Goal: Task Accomplishment & Management: Manage account settings

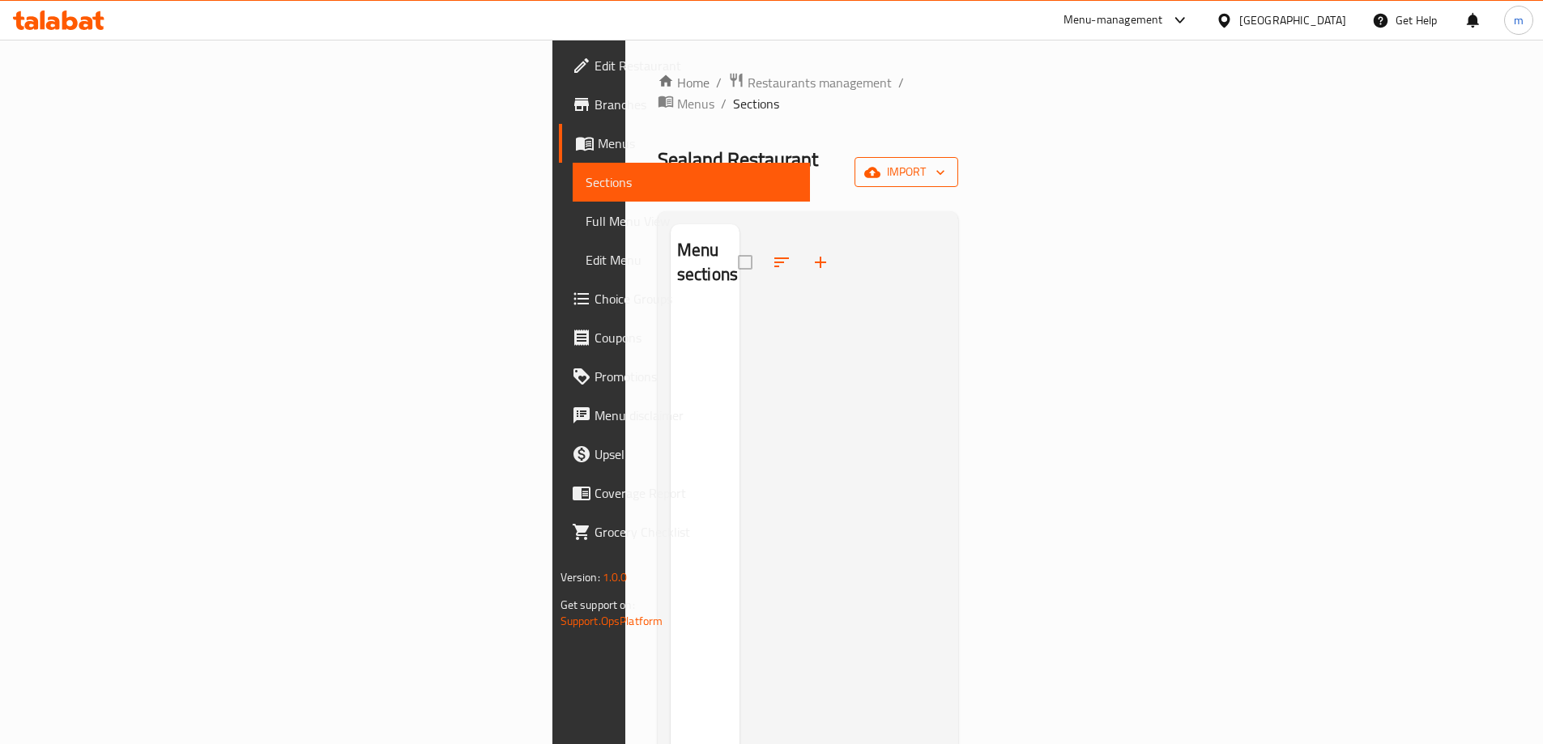
click at [949, 164] on icon "button" at bounding box center [940, 172] width 16 height 16
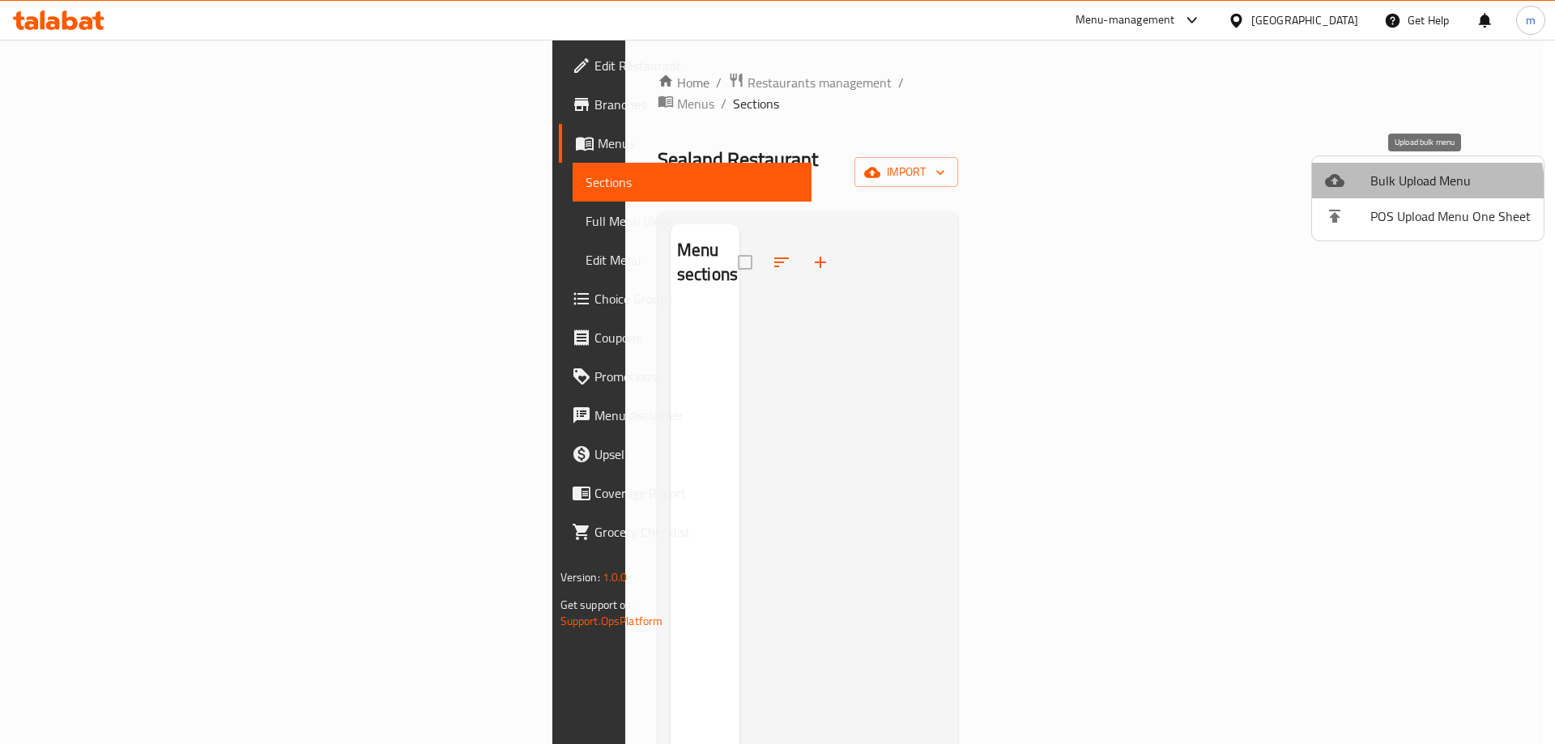
click at [1411, 188] on span "Bulk Upload Menu" at bounding box center [1451, 180] width 160 height 19
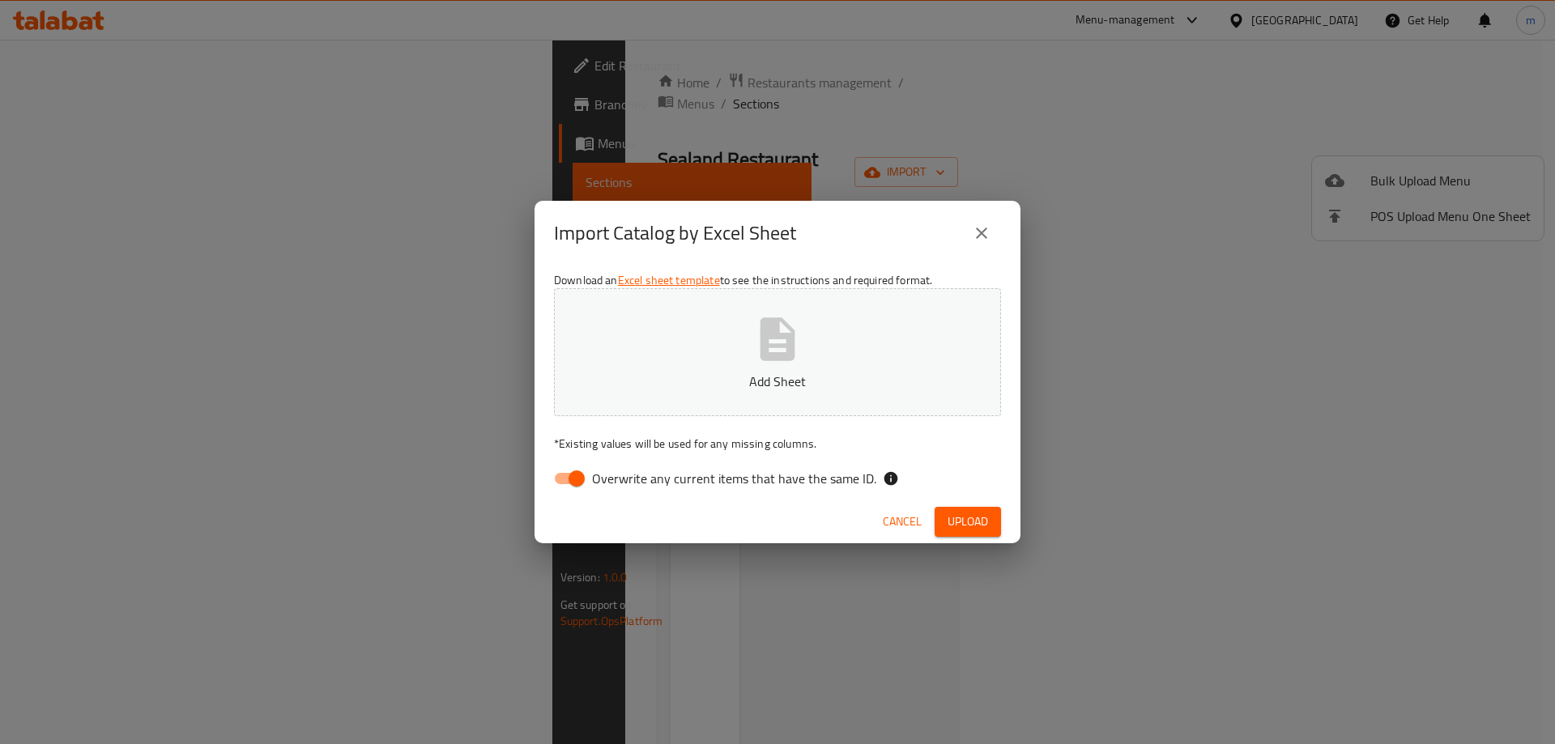
click at [592, 476] on span "Overwrite any current items that have the same ID." at bounding box center [734, 478] width 284 height 19
click at [592, 476] on input "Overwrite any current items that have the same ID." at bounding box center [577, 478] width 92 height 31
checkbox input "false"
click at [754, 364] on icon "button" at bounding box center [778, 340] width 52 height 52
drag, startPoint x: 971, startPoint y: 516, endPoint x: 962, endPoint y: 505, distance: 13.9
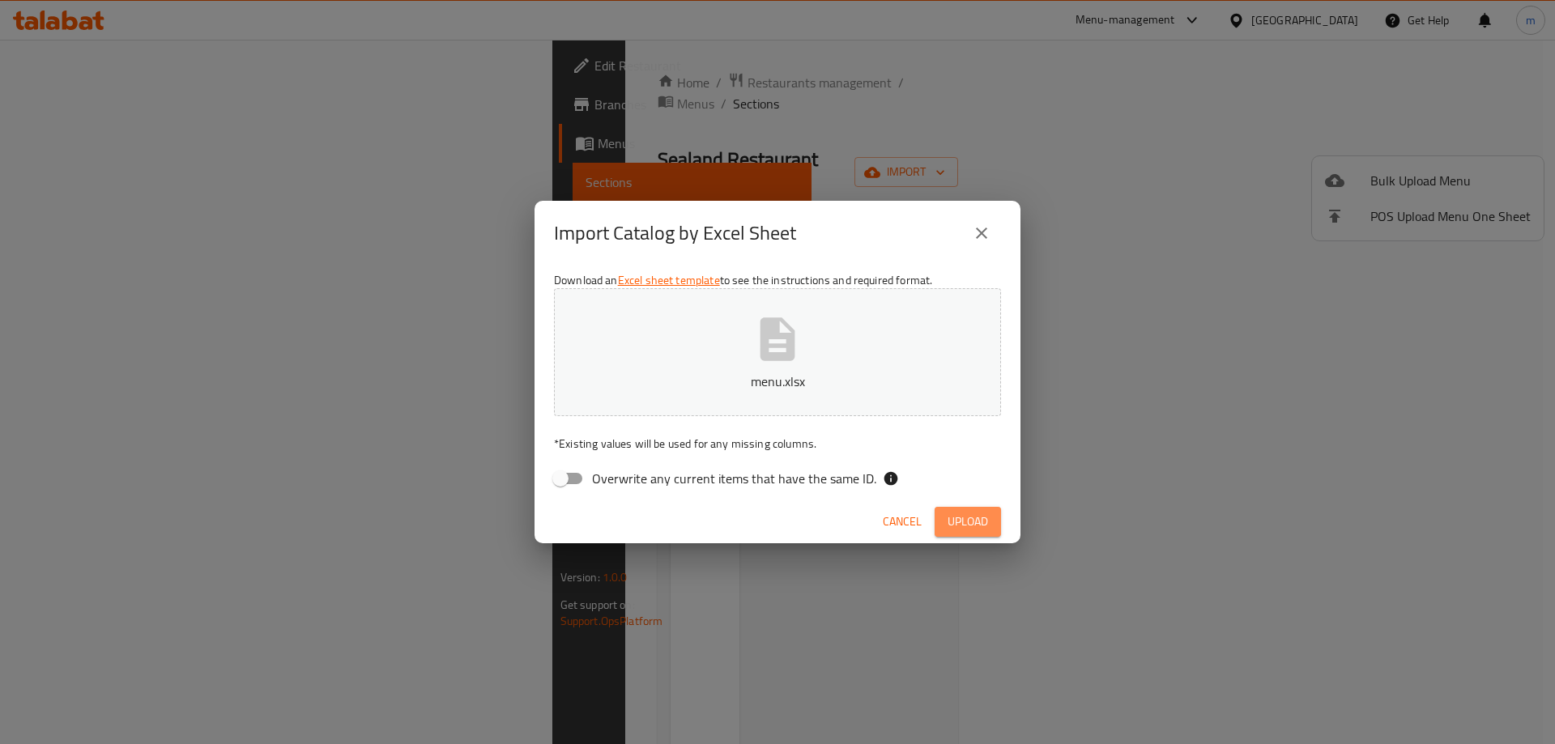
click at [970, 514] on span "Upload" at bounding box center [968, 522] width 41 height 20
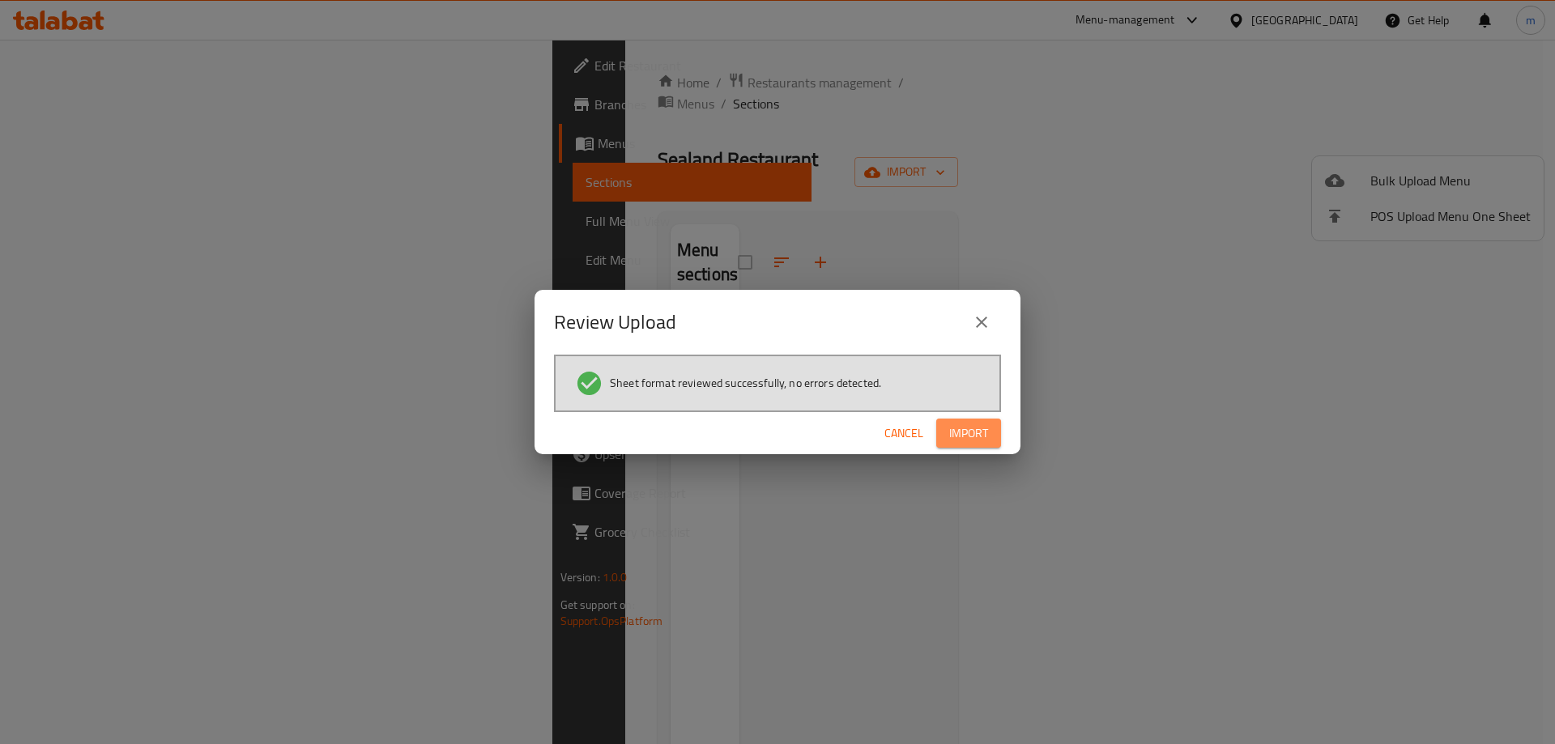
click at [958, 442] on span "Import" at bounding box center [968, 434] width 39 height 20
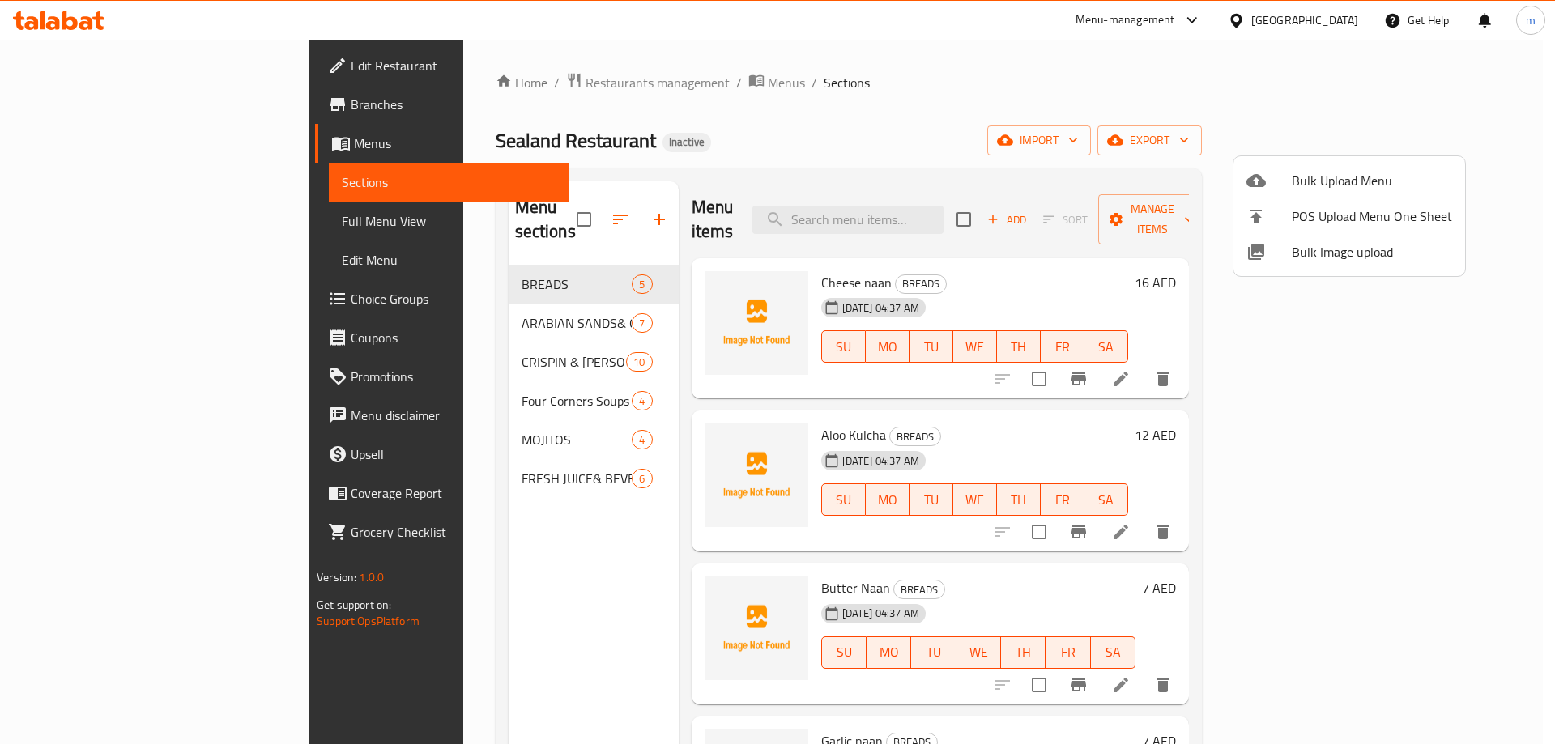
click at [744, 141] on div at bounding box center [777, 372] width 1555 height 744
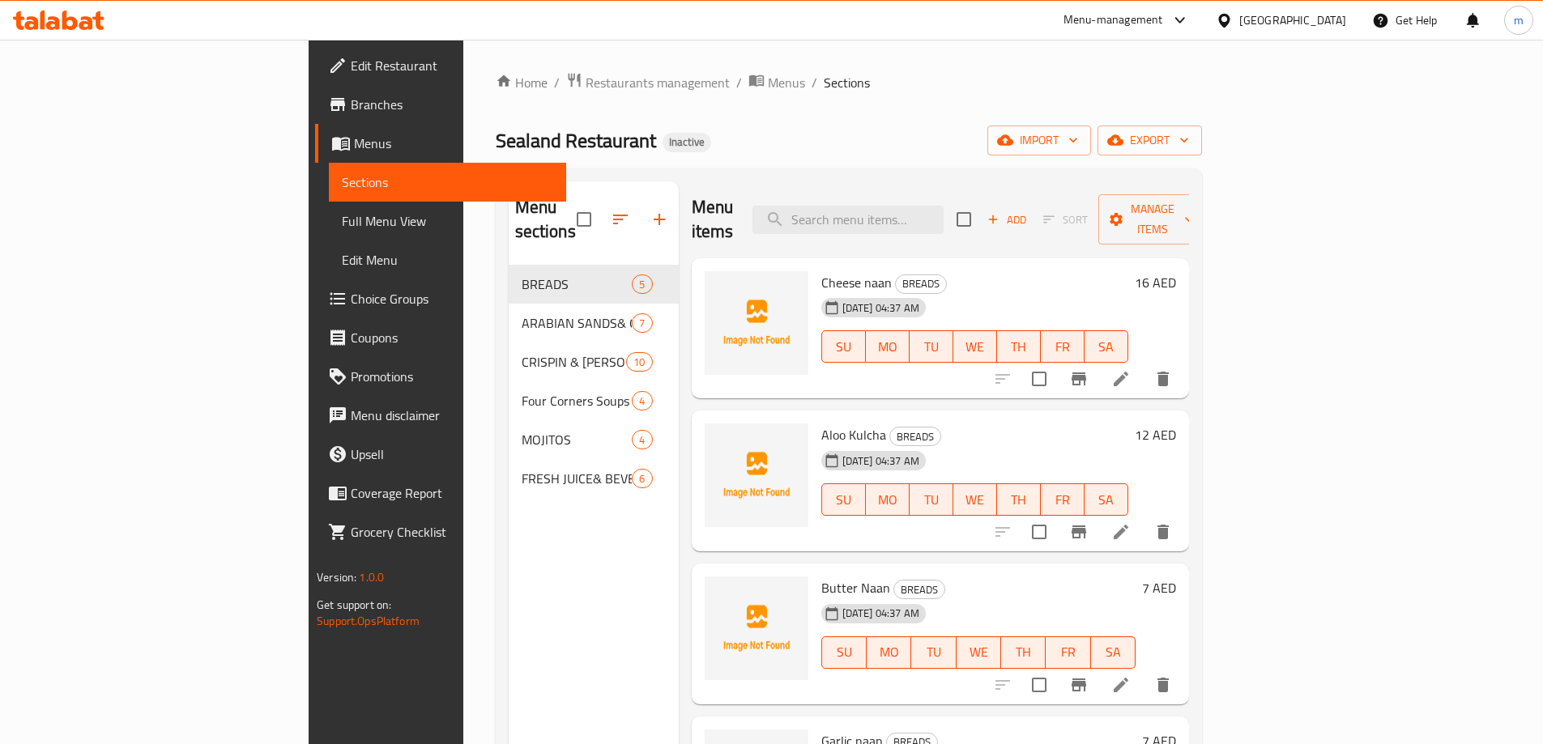
click at [988, 126] on button "import" at bounding box center [1040, 141] width 104 height 30
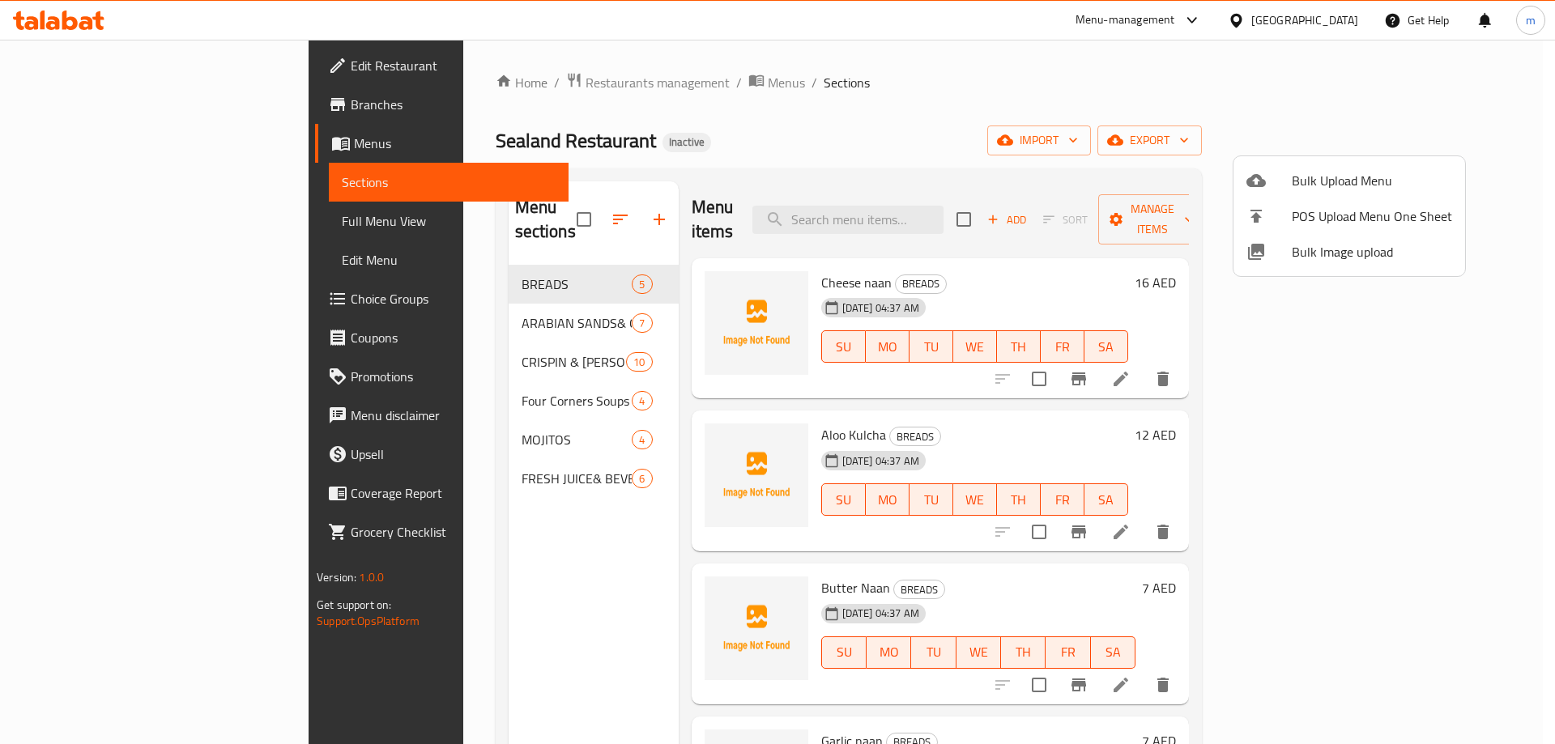
click at [430, 297] on div at bounding box center [777, 372] width 1555 height 744
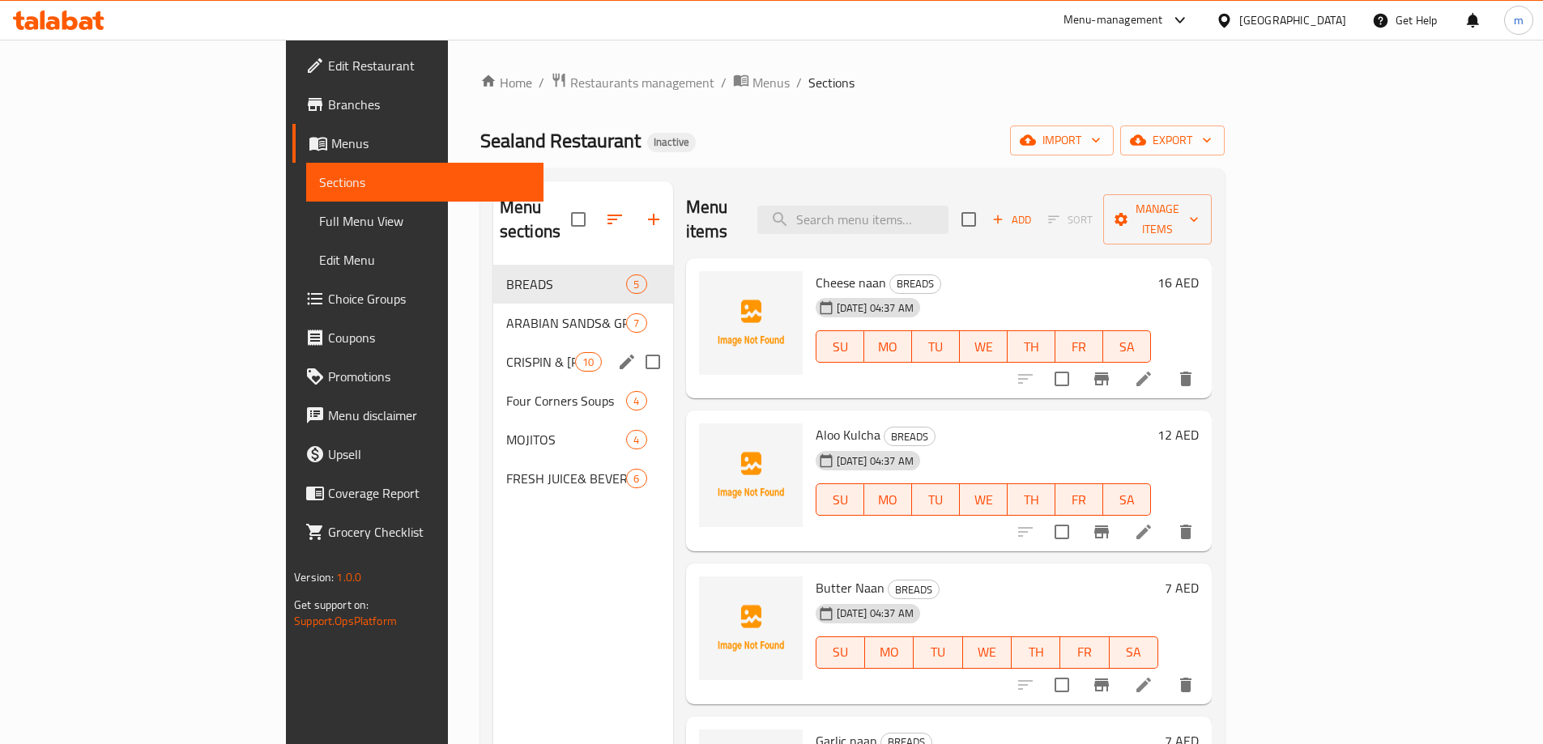
click at [493, 343] on div "CRISPIN & [PERSON_NAME] BITES 10" at bounding box center [583, 362] width 180 height 39
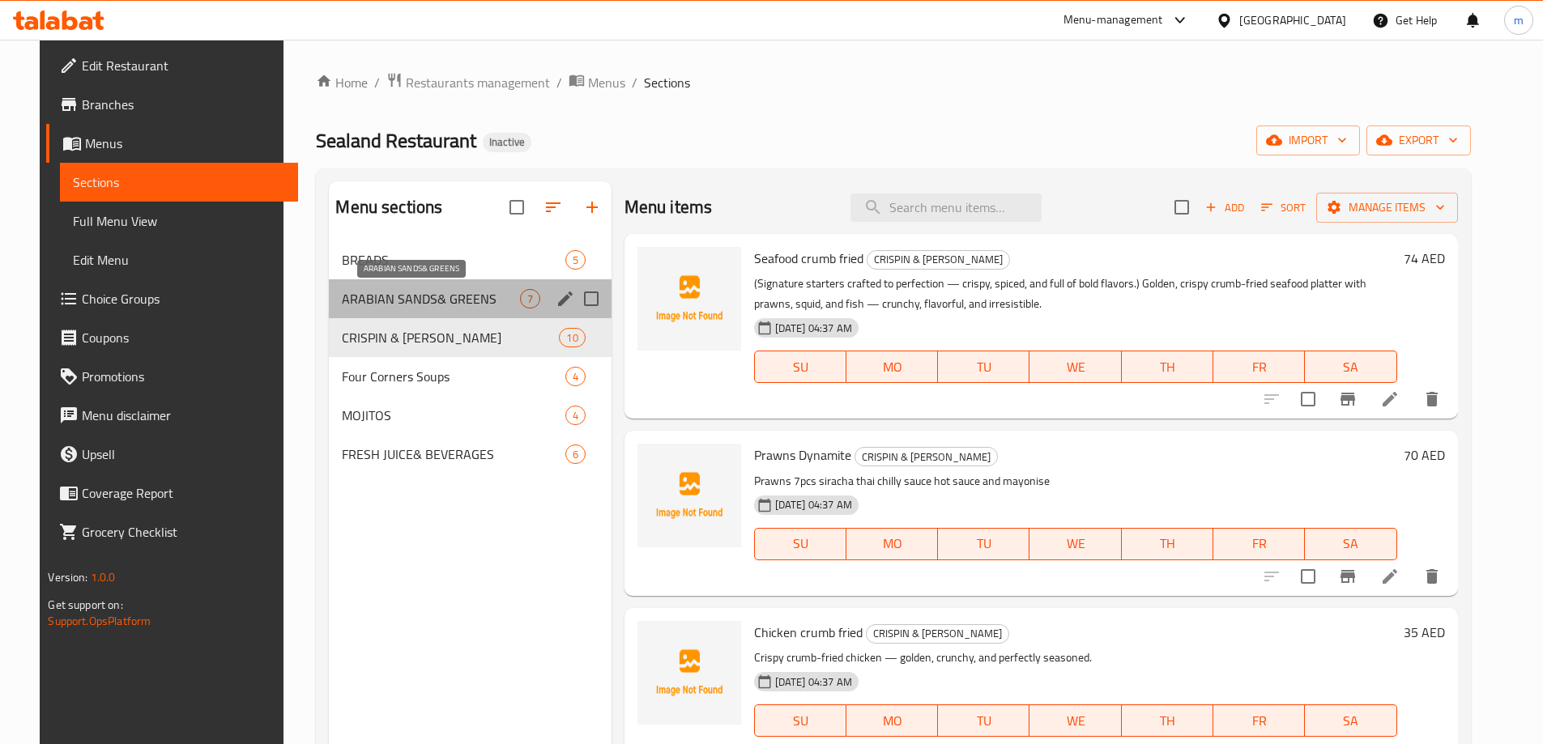
click at [434, 294] on span "ARABIAN SANDS& GREENS" at bounding box center [430, 298] width 177 height 19
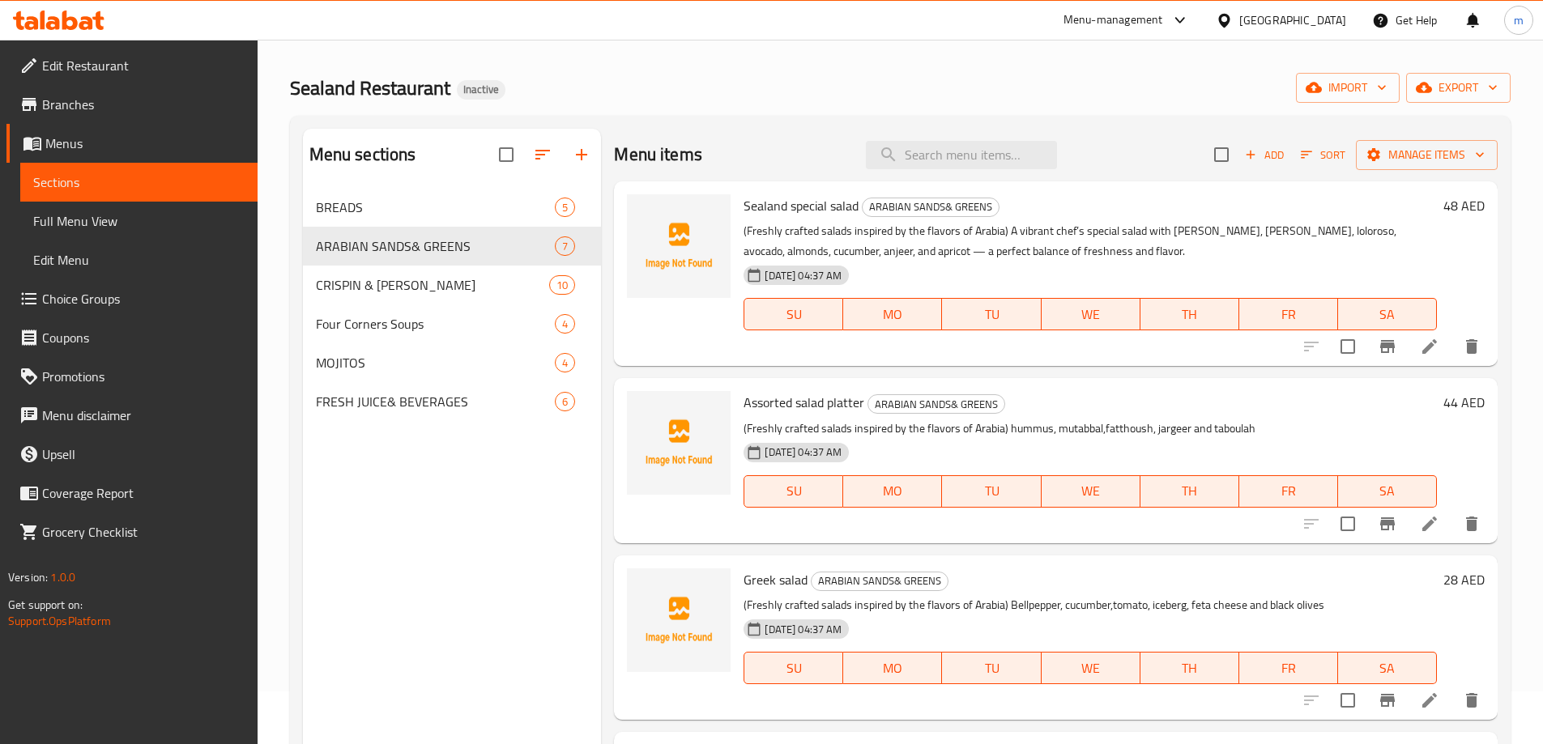
scroll to position [81, 0]
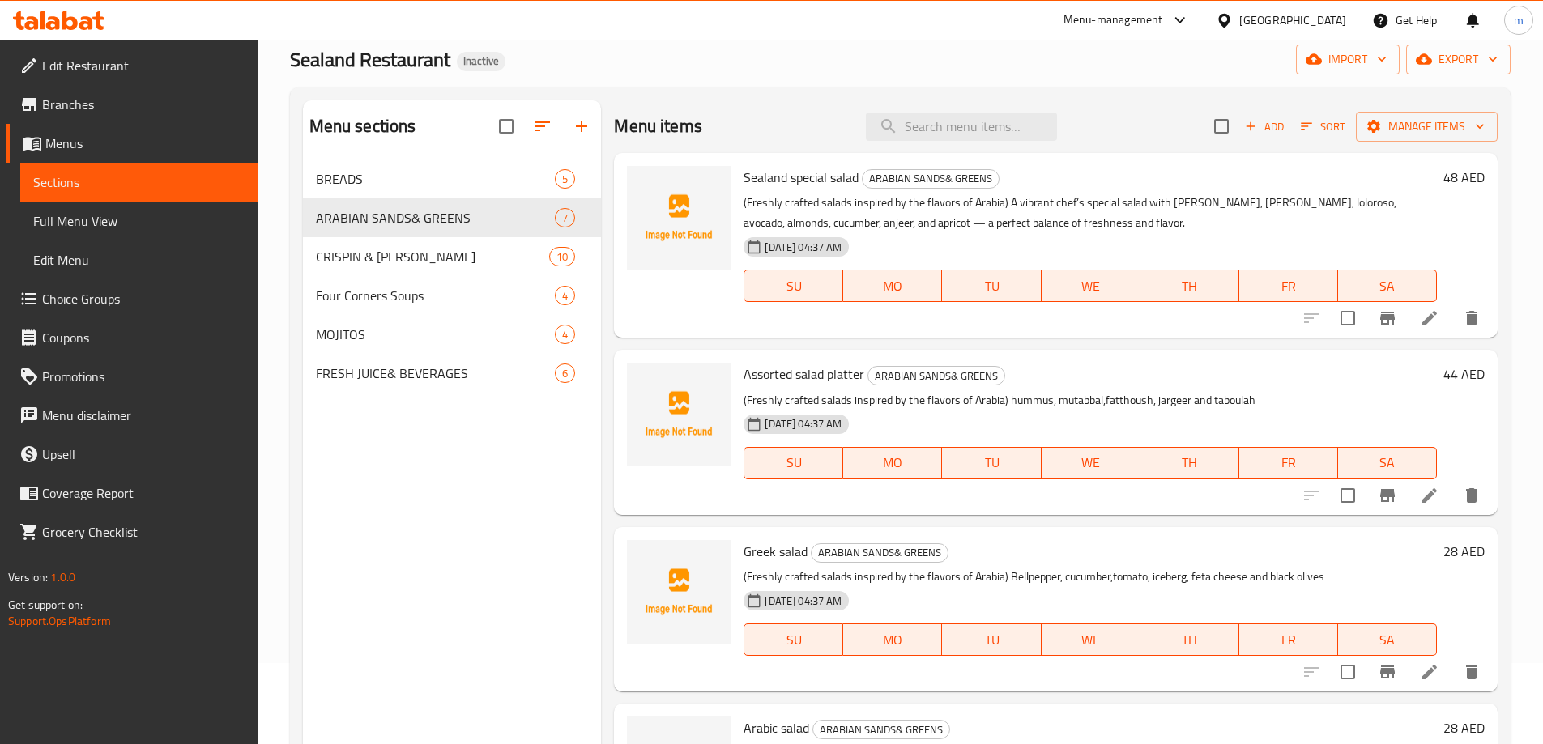
click at [110, 222] on span "Full Menu View" at bounding box center [138, 220] width 211 height 19
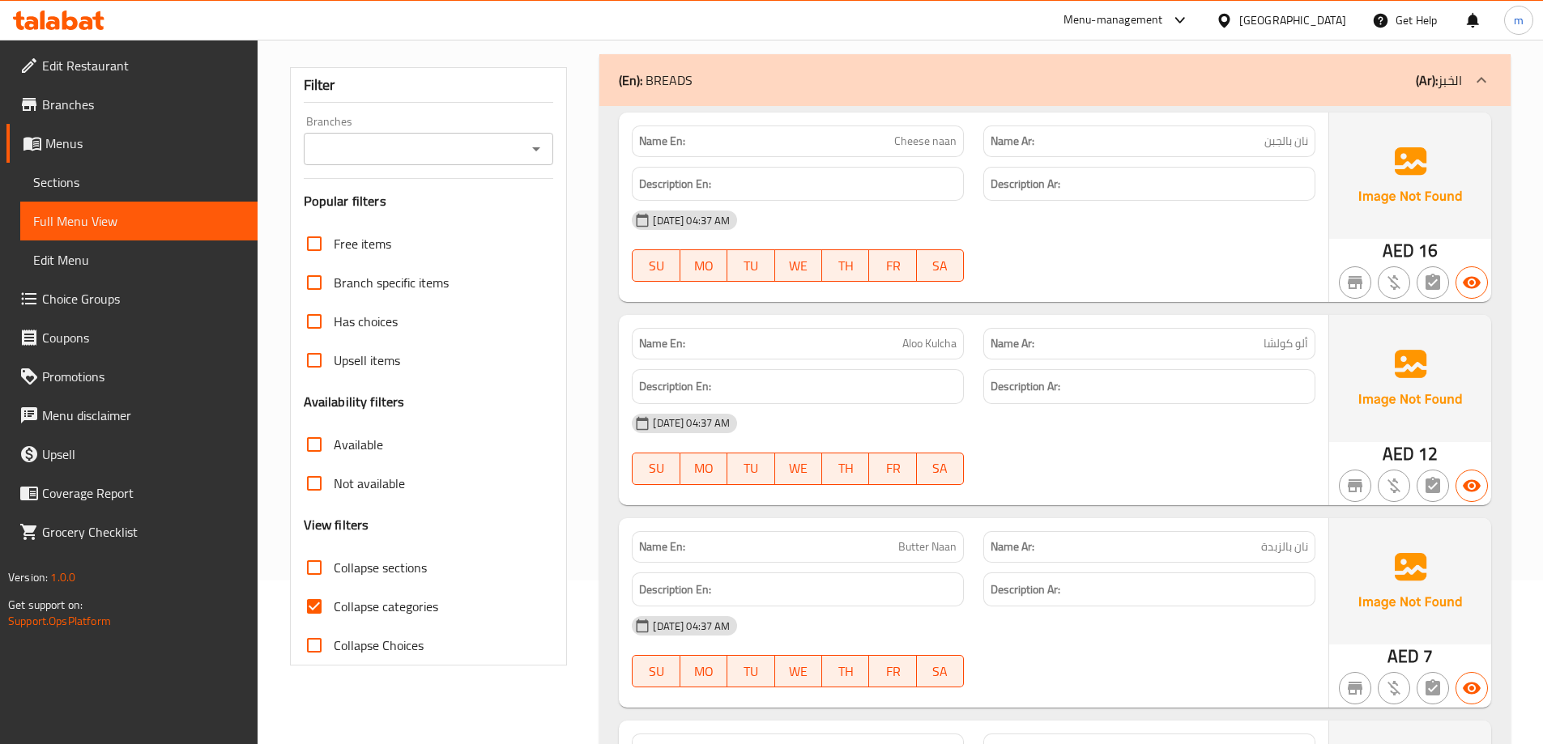
scroll to position [243, 0]
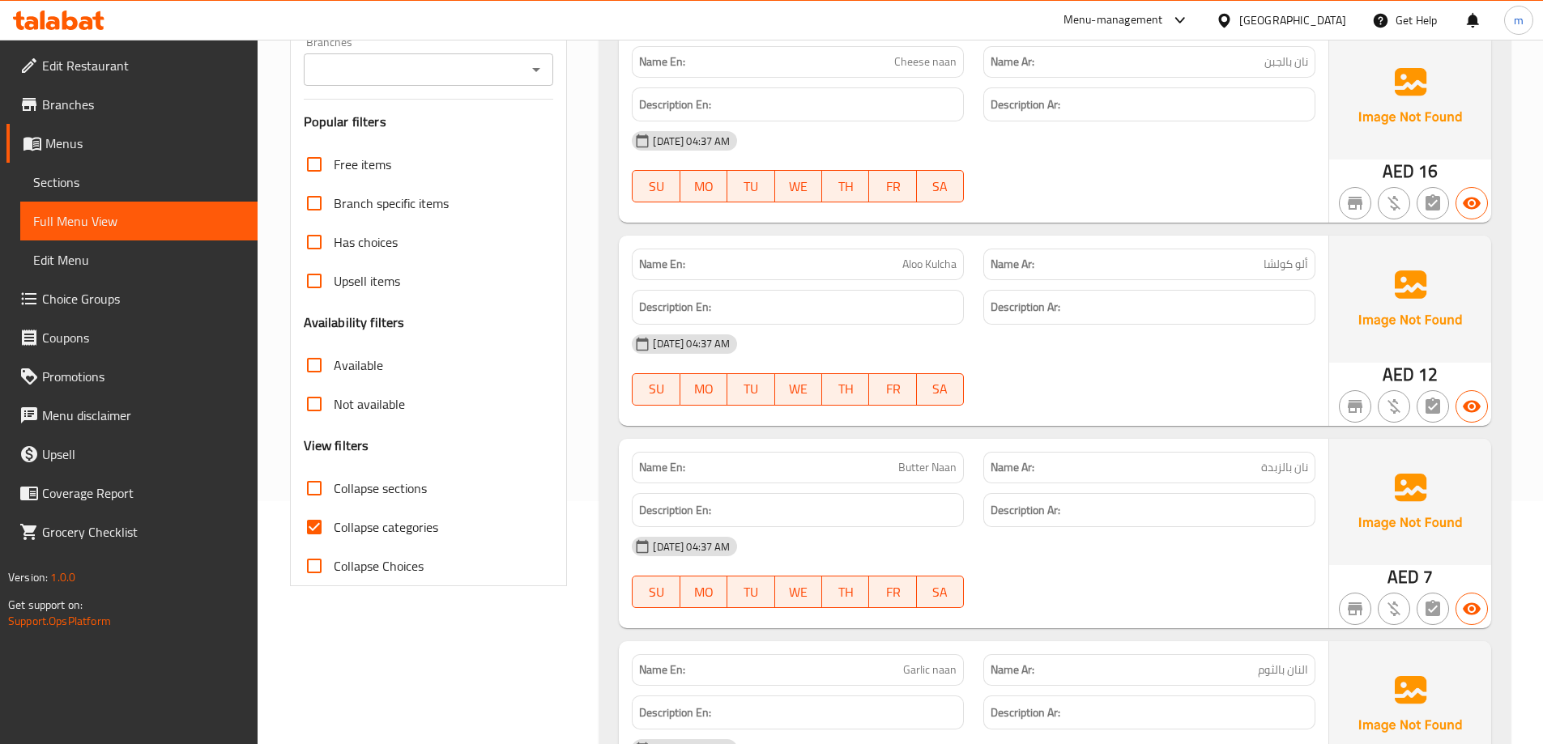
click at [316, 528] on input "Collapse categories" at bounding box center [314, 527] width 39 height 39
checkbox input "false"
click at [127, 177] on span "Sections" at bounding box center [138, 182] width 211 height 19
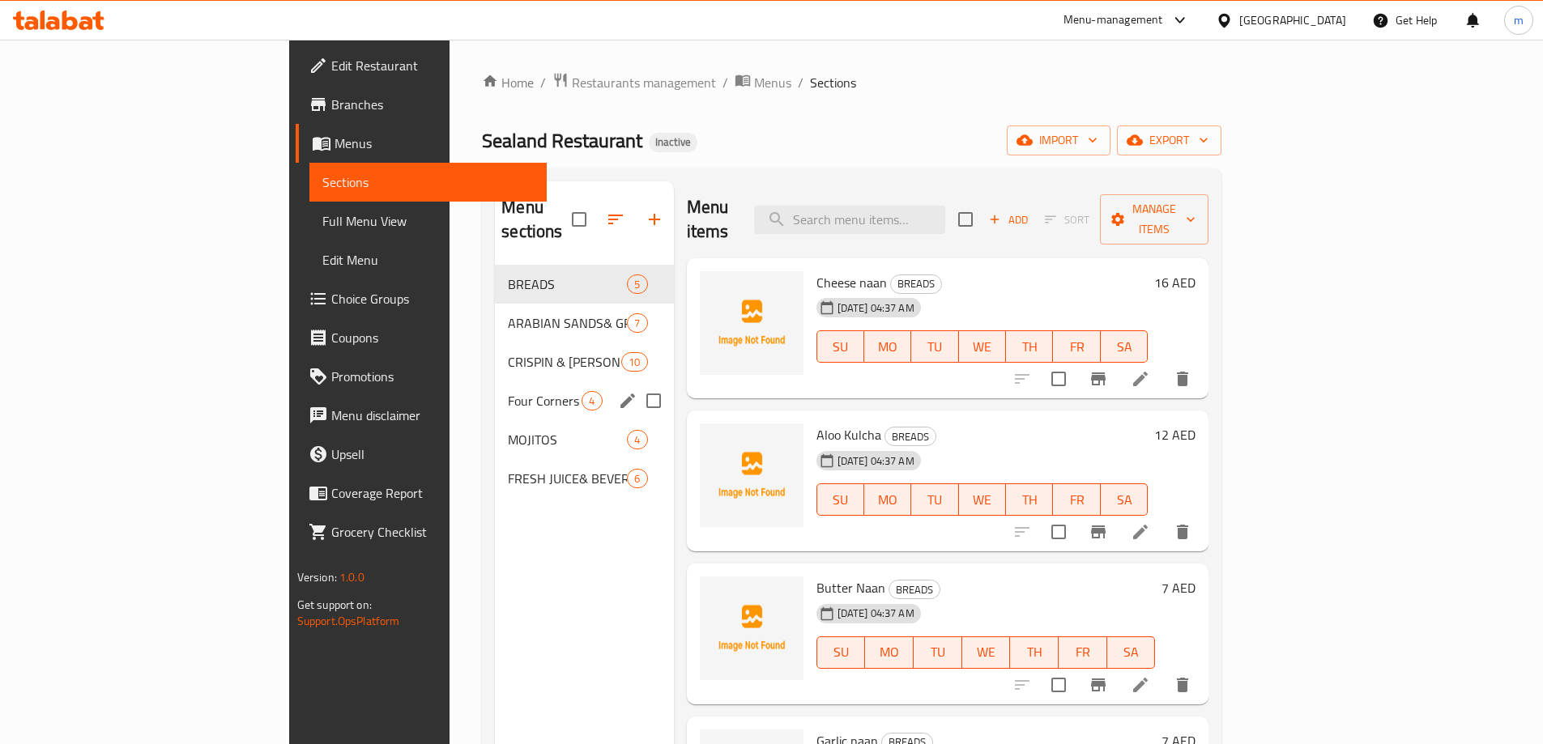
click at [495, 382] on div "Four Corners Soups 4" at bounding box center [584, 401] width 178 height 39
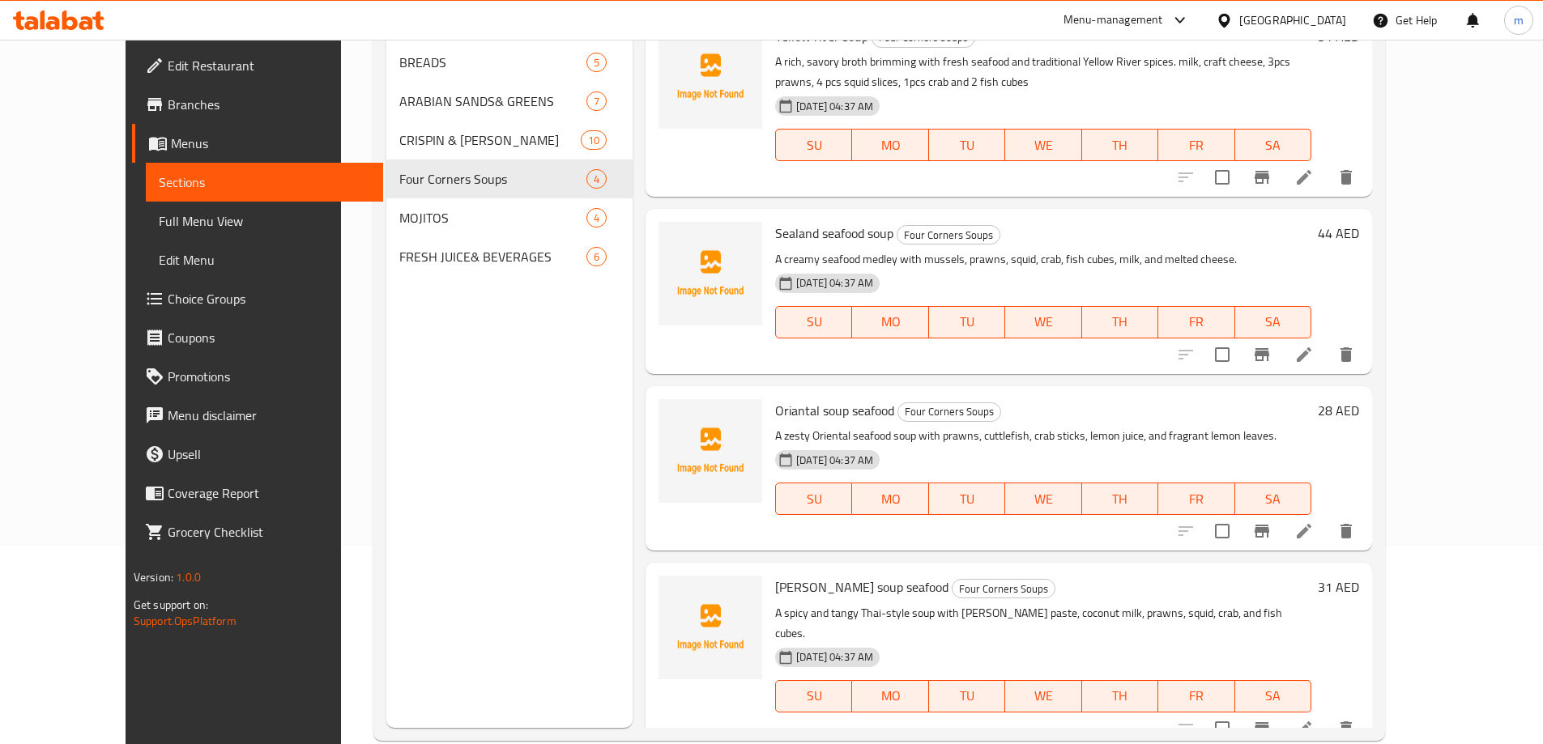
scroll to position [227, 0]
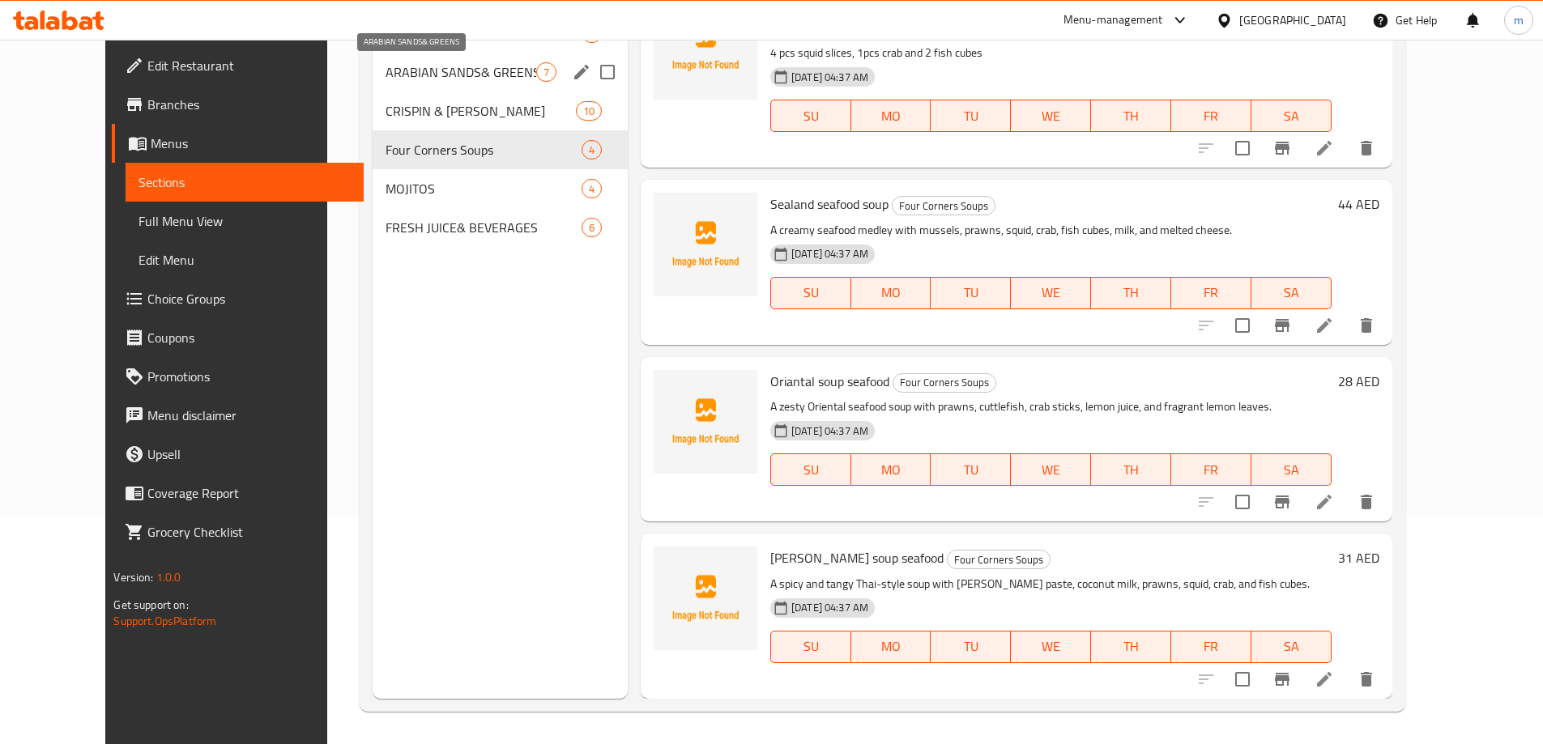
click at [405, 67] on span "ARABIAN SANDS& GREENS" at bounding box center [461, 71] width 150 height 19
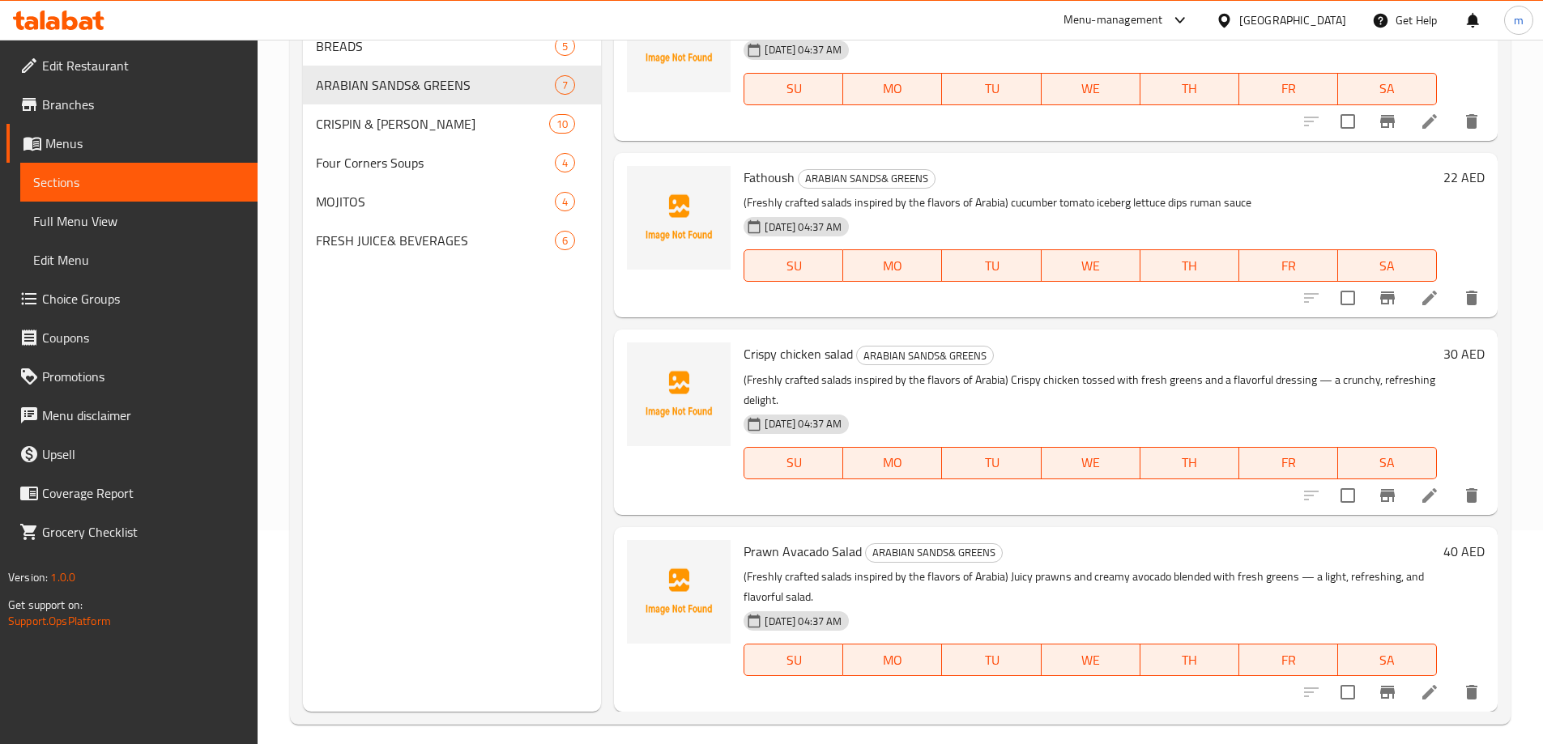
scroll to position [227, 0]
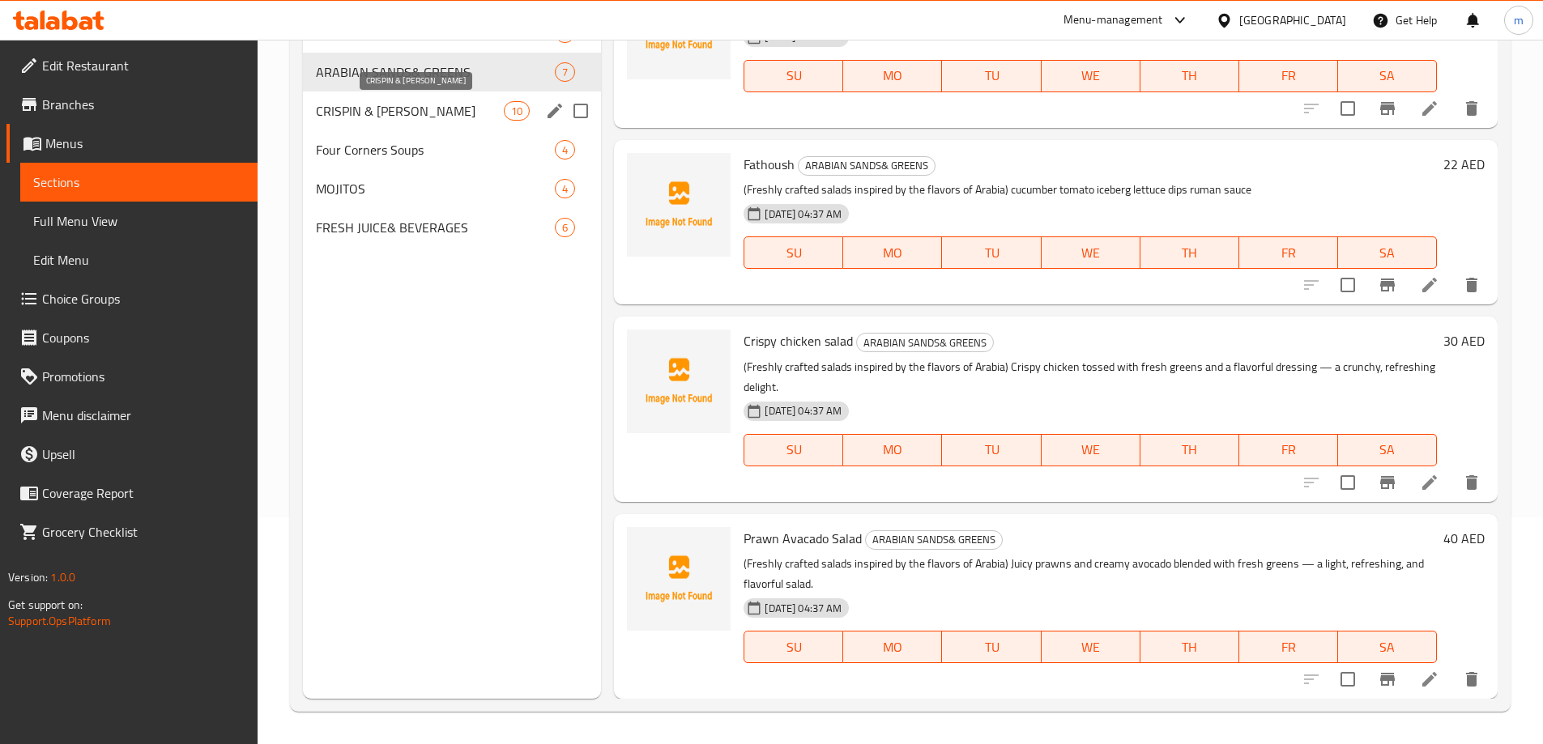
click at [386, 119] on span "CRISPIN & [PERSON_NAME]" at bounding box center [410, 110] width 189 height 19
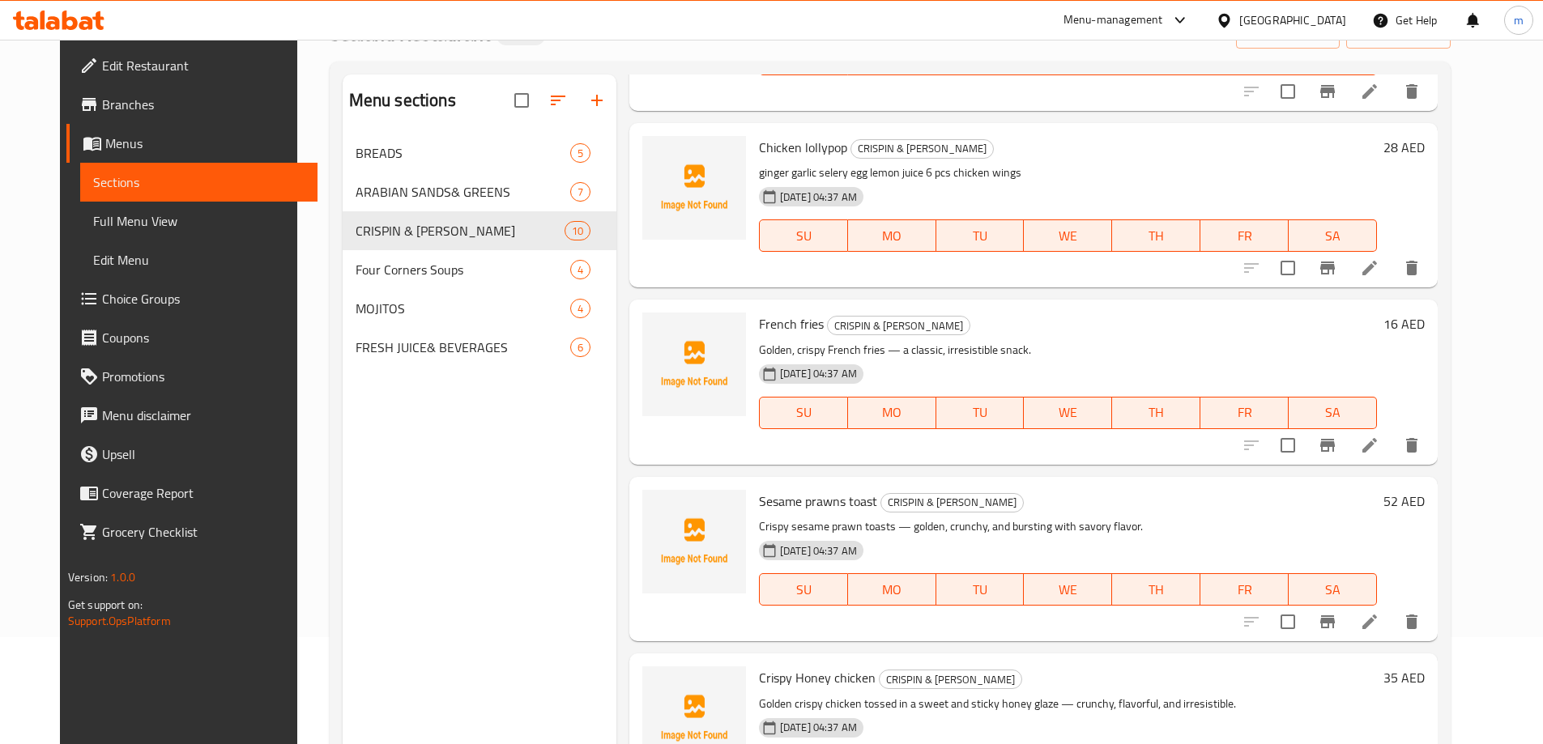
scroll to position [65, 0]
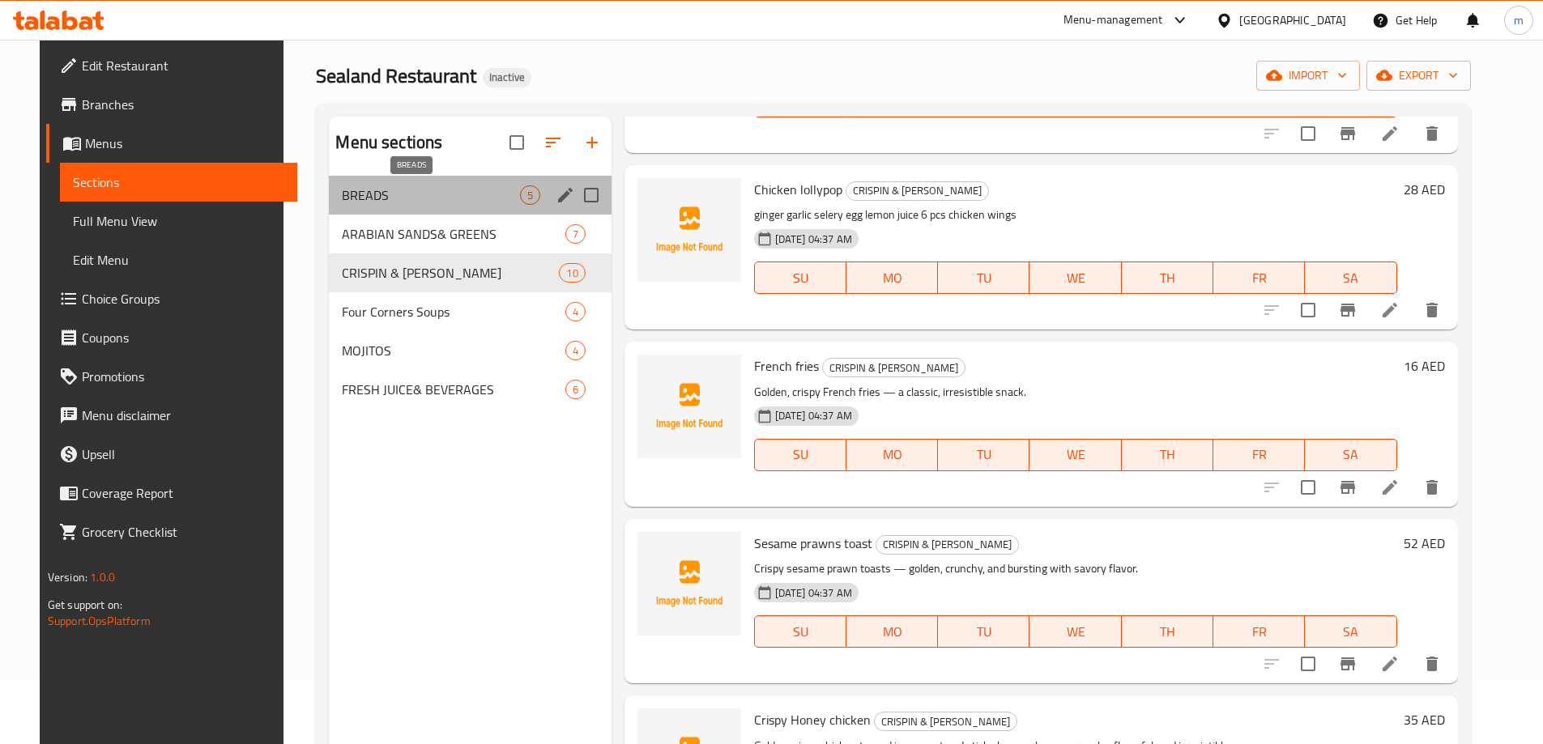
click at [386, 186] on span "BREADS" at bounding box center [430, 195] width 177 height 19
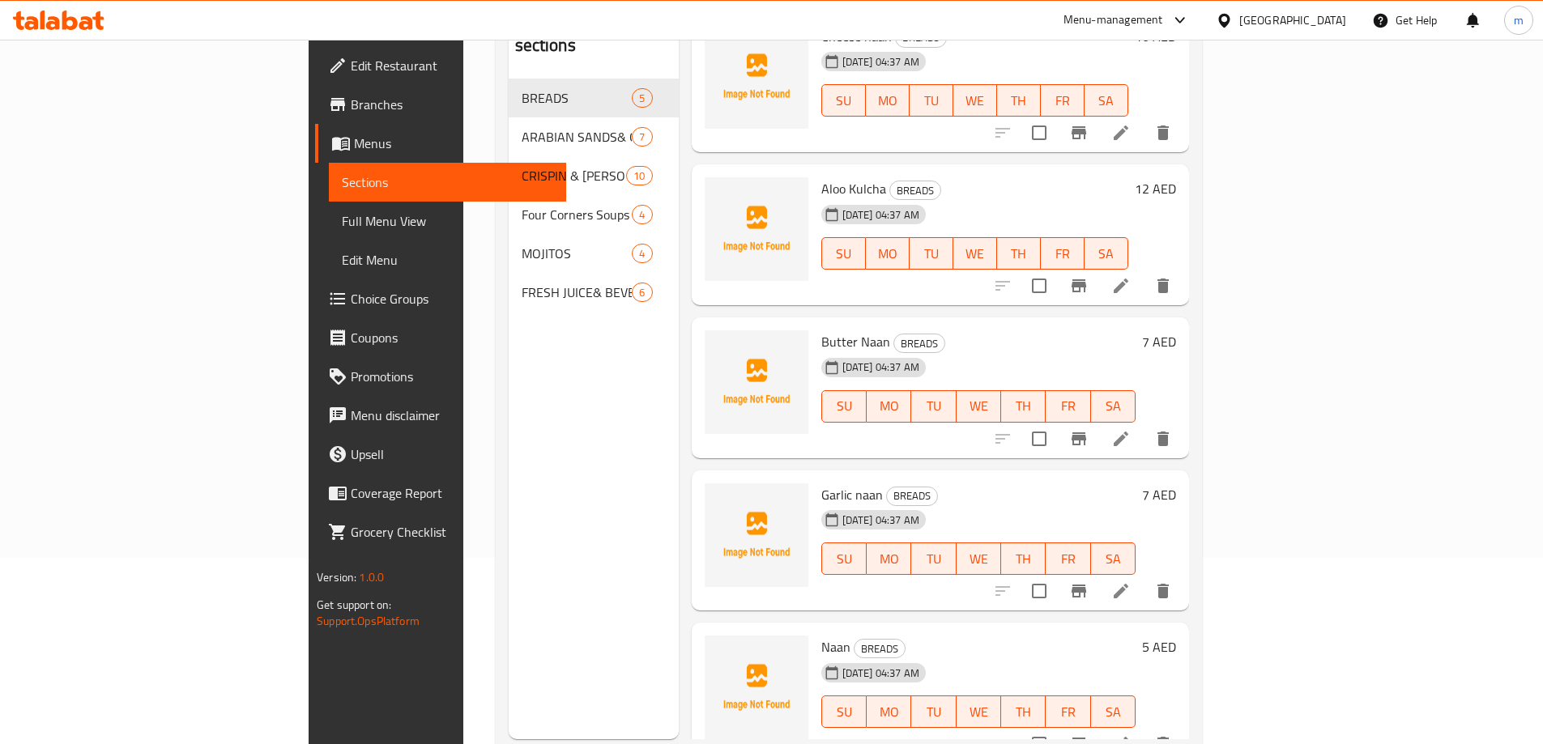
scroll to position [227, 0]
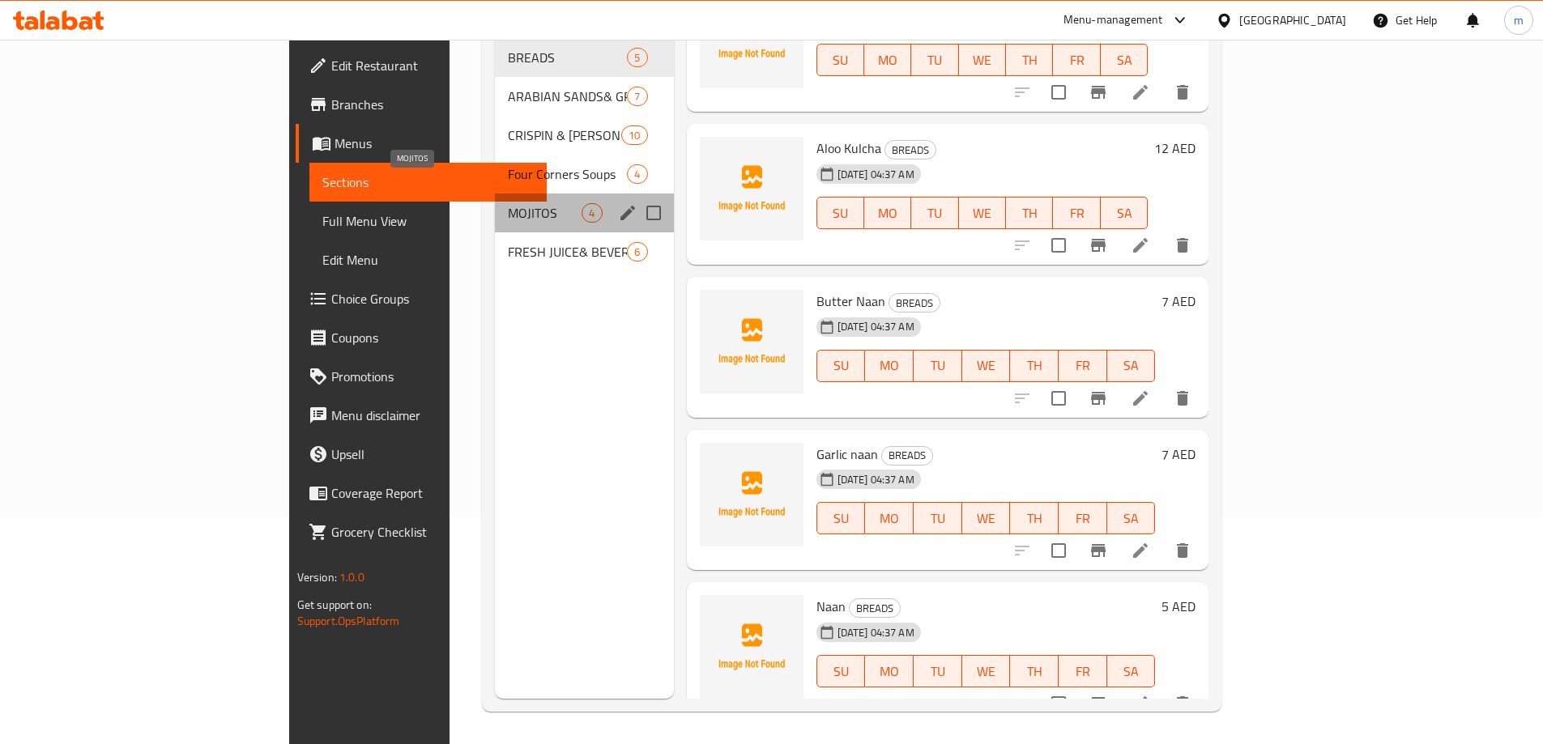
click at [508, 203] on span "MOJITOS" at bounding box center [545, 212] width 74 height 19
